Goal: Submit feedback/report problem

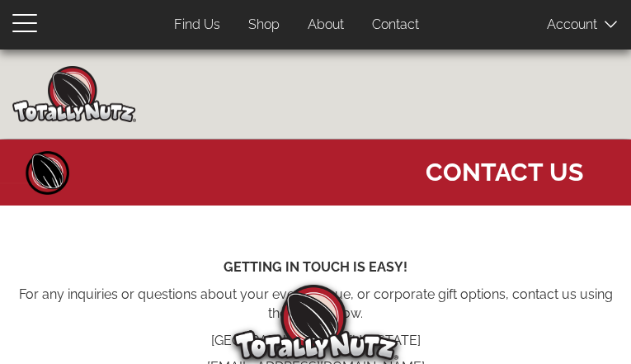
type input "HcWSfKSgr"
type input "[EMAIL_ADDRESS][DOMAIN_NAME]"
type input "6609087845"
